Goal: Task Accomplishment & Management: Complete application form

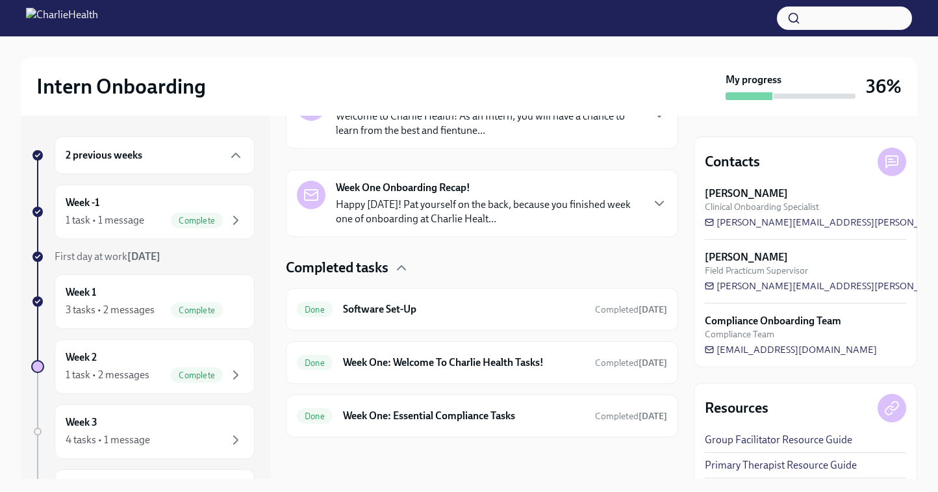
scroll to position [248, 0]
click at [121, 305] on div "3 tasks • 2 messages" at bounding box center [110, 310] width 89 height 14
click at [160, 376] on div "1 task • 2 messages Complete" at bounding box center [155, 375] width 178 height 16
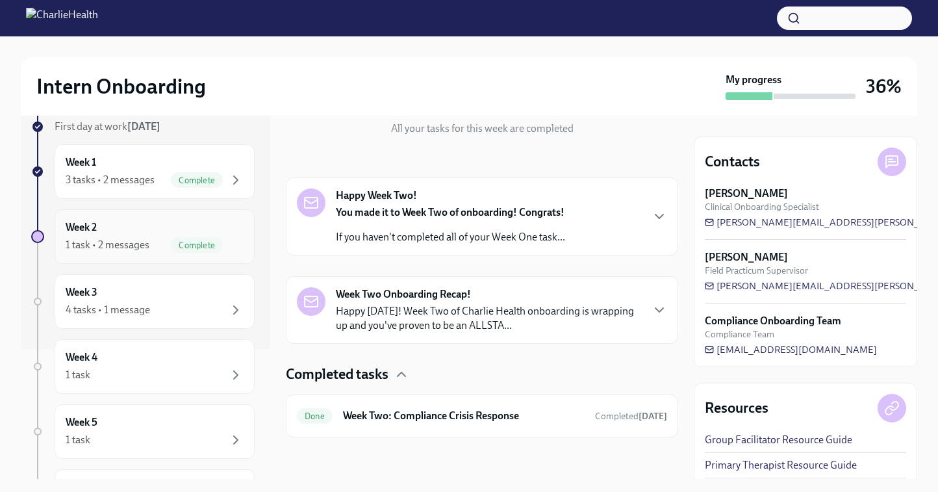
scroll to position [131, 0]
click at [162, 322] on div "Week 3 4 tasks • 1 message" at bounding box center [155, 300] width 200 height 55
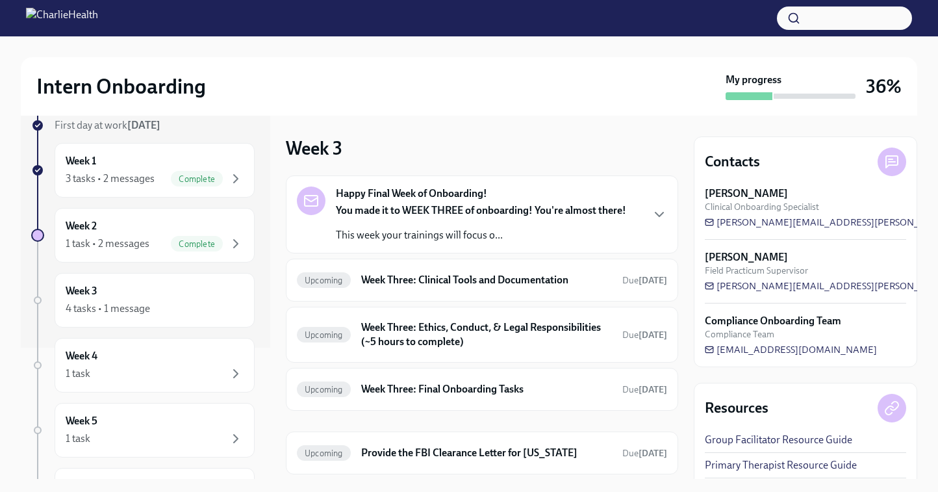
click at [412, 196] on strong "Happy Final Week of Onboarding!" at bounding box center [411, 193] width 151 height 14
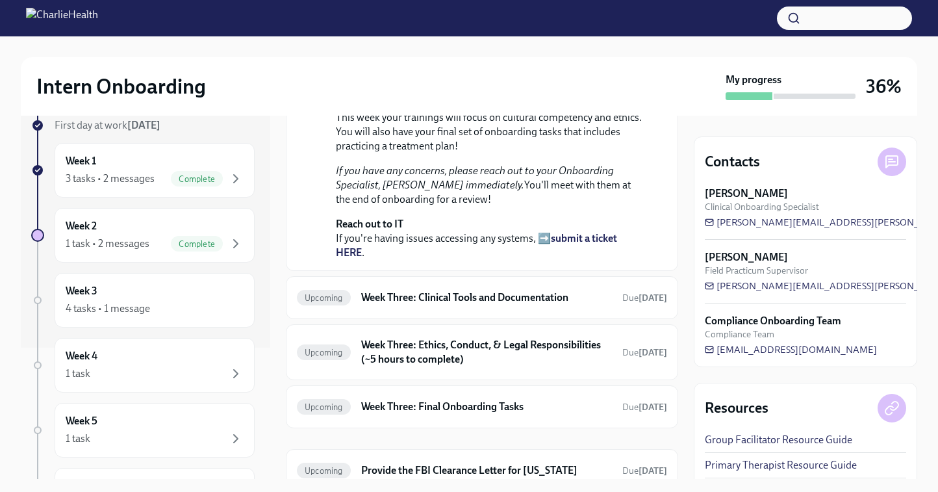
scroll to position [344, 0]
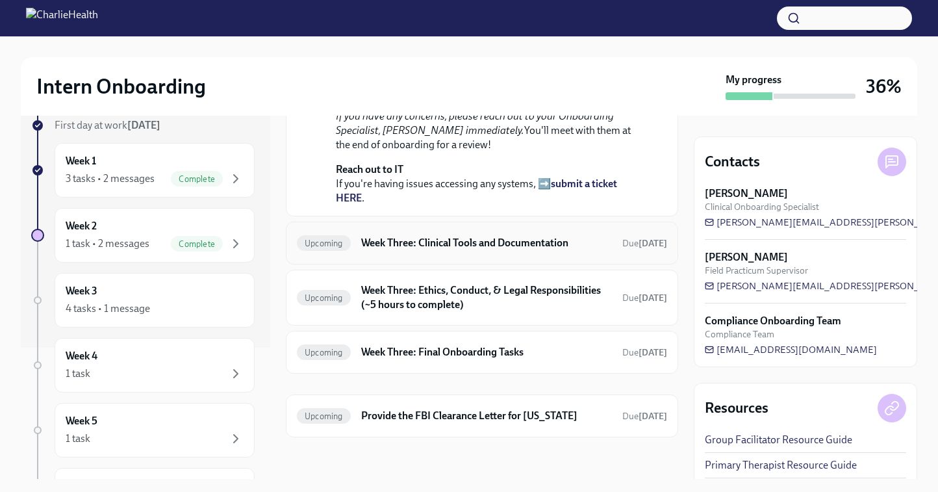
click at [405, 250] on h6 "Week Three: Clinical Tools and Documentation" at bounding box center [486, 243] width 251 height 14
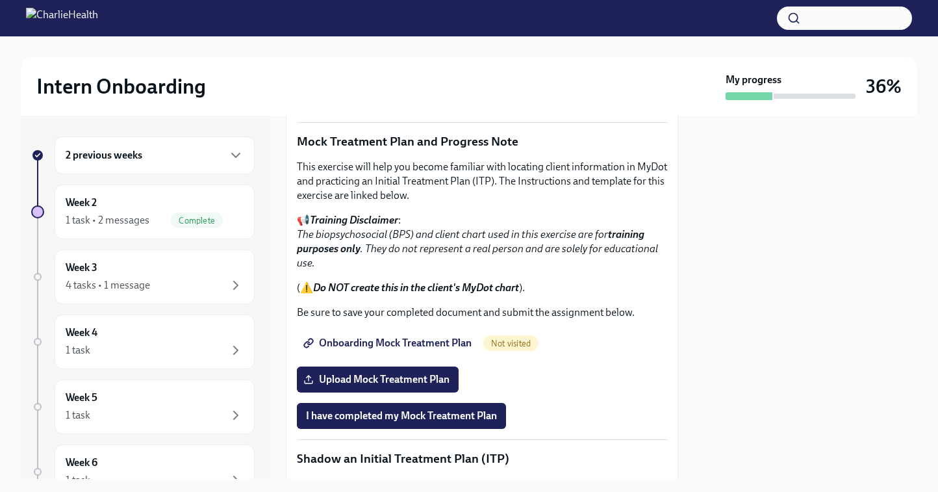
scroll to position [750, 0]
click at [450, 341] on span "Onboarding Mock Treatment Plan" at bounding box center [389, 342] width 166 height 13
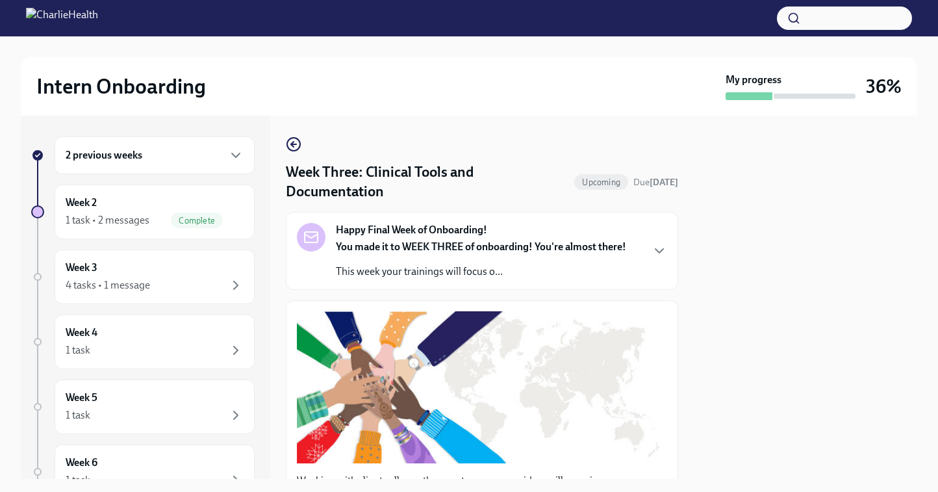
click at [823, 23] on button "button" at bounding box center [844, 17] width 135 height 23
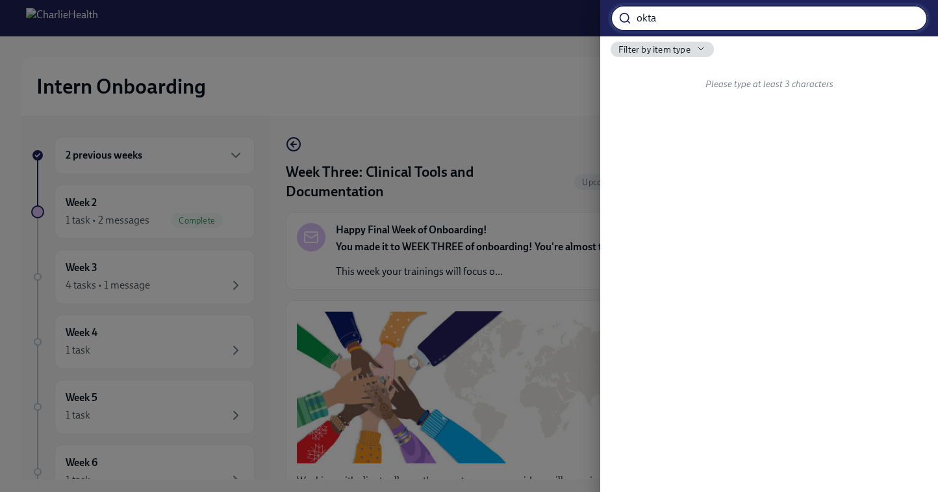
type input "okta"
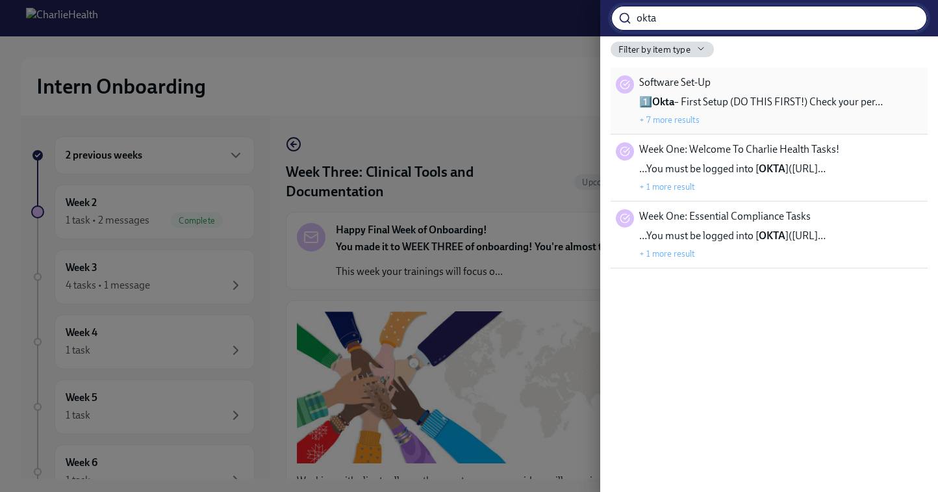
click at [765, 111] on div "1️⃣ Okta – First Setup (DO THIS FIRST!) Check your per… + 7 more results" at bounding box center [761, 110] width 244 height 31
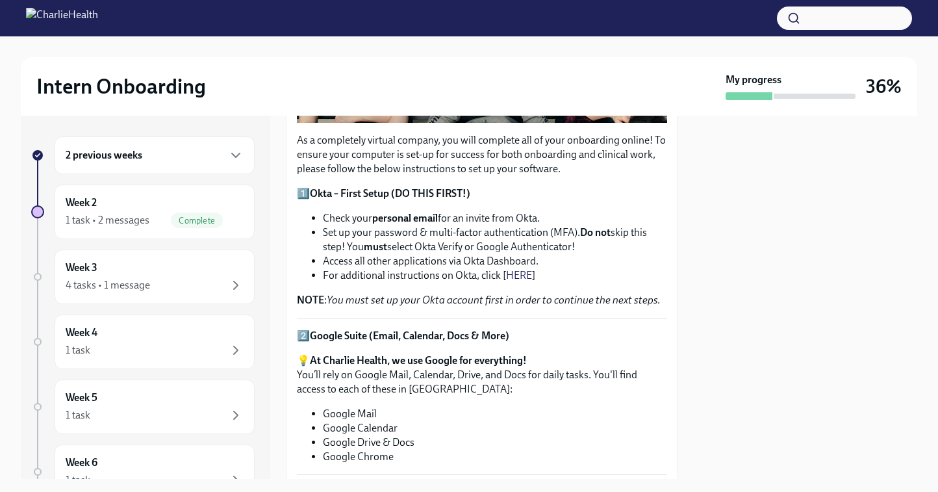
scroll to position [401, 0]
